Goal: Task Accomplishment & Management: Manage account settings

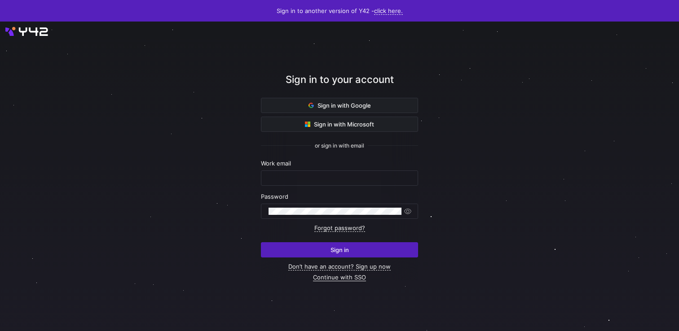
click at [326, 278] on link "Continue with SSO" at bounding box center [339, 278] width 53 height 8
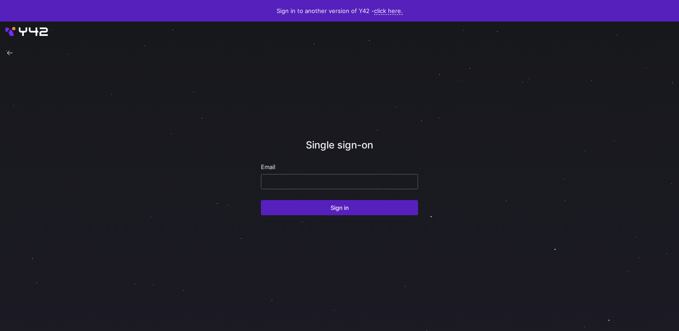
click at [310, 188] on div at bounding box center [340, 182] width 142 height 14
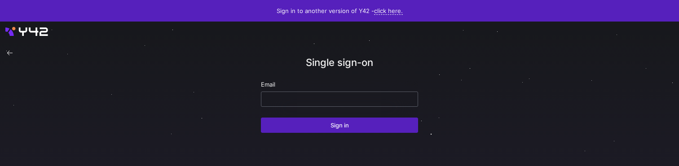
click at [297, 101] on input "email" at bounding box center [340, 99] width 142 height 7
paste input "ppatida2@cisco.com"
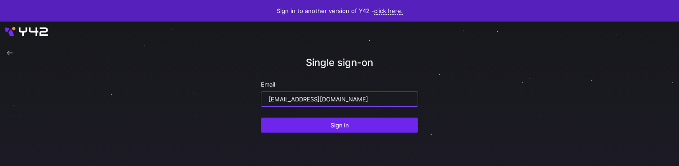
type input "ppatida2@cisco.com"
click at [344, 128] on span "Sign in" at bounding box center [340, 125] width 18 height 7
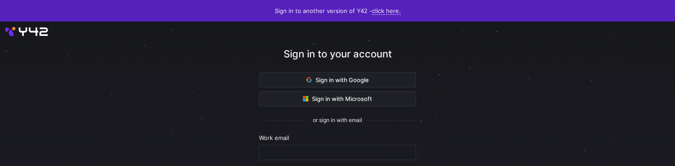
scroll to position [115, 0]
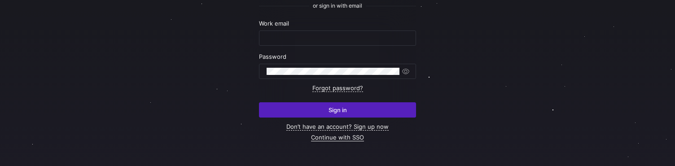
click at [350, 136] on link "Continue with SSO" at bounding box center [337, 138] width 53 height 8
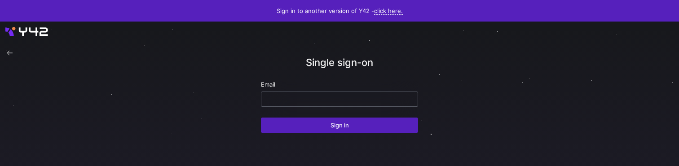
click at [313, 96] on input "email" at bounding box center [340, 99] width 142 height 7
click at [326, 98] on input "email" at bounding box center [340, 99] width 142 height 7
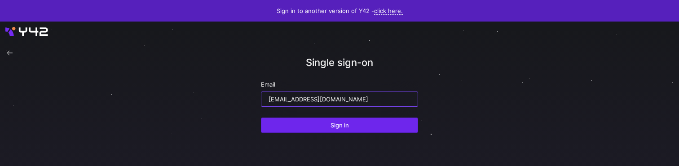
type input "ppatida2@cisco.com"
click at [327, 121] on span "submit" at bounding box center [339, 125] width 156 height 14
